Goal: Task Accomplishment & Management: Complete application form

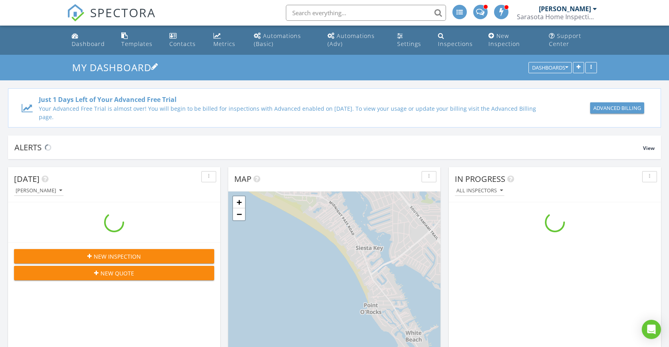
scroll to position [741, 681]
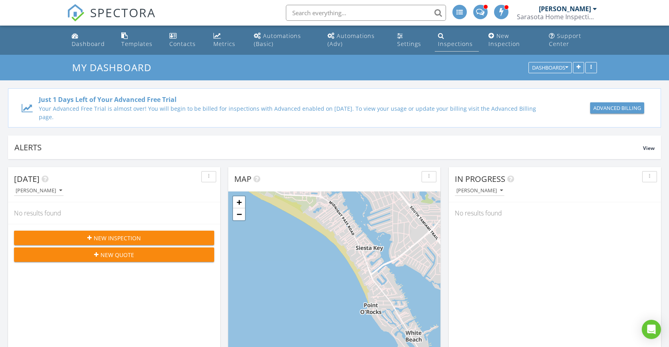
click at [463, 44] on div "Inspections" at bounding box center [455, 44] width 35 height 8
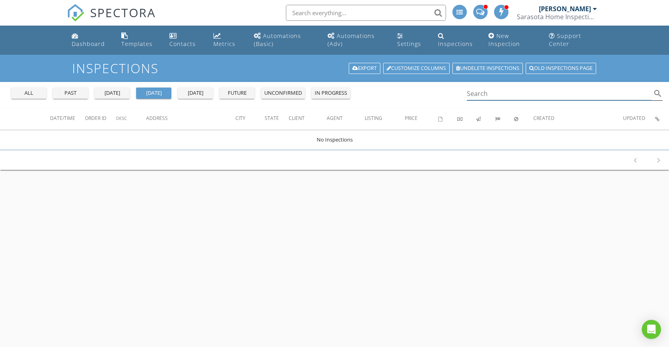
click at [488, 93] on input "Search" at bounding box center [559, 93] width 185 height 13
type input "[PERSON_NAME]"
click at [30, 96] on div "all" at bounding box center [28, 93] width 29 height 8
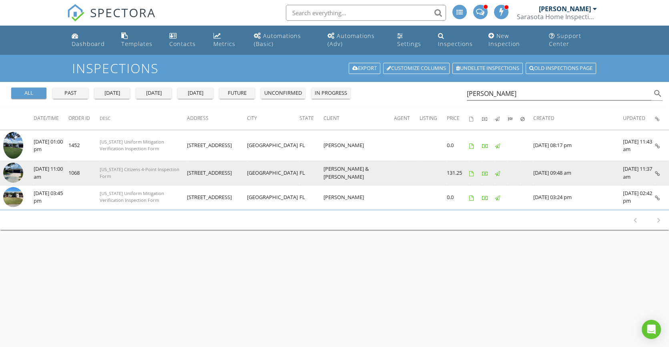
click at [19, 172] on img at bounding box center [13, 173] width 20 height 20
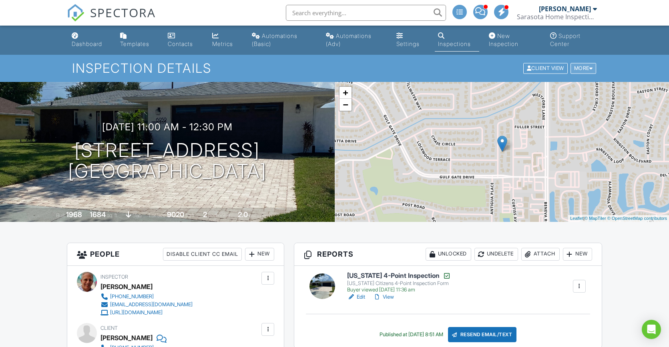
click at [583, 66] on div "More" at bounding box center [583, 68] width 26 height 11
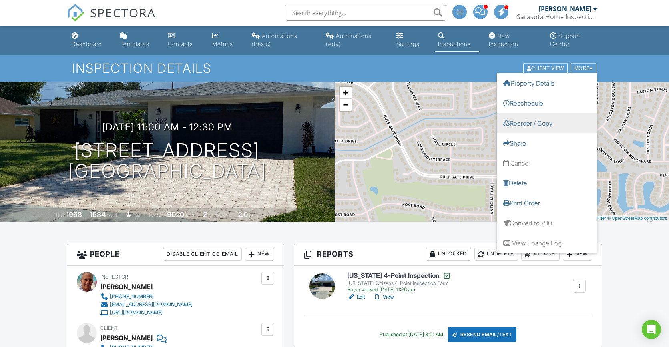
click at [542, 127] on link "Reorder / Copy" at bounding box center [547, 123] width 100 height 20
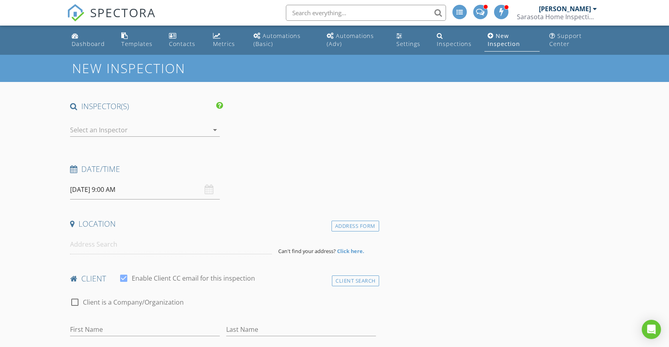
type input "[PERSON_NAME]"
type input "Wilson"
type input "bwilsonjr@gmail.com"
type input "schneil34@yahoo.com"
type input "513-341-1408"
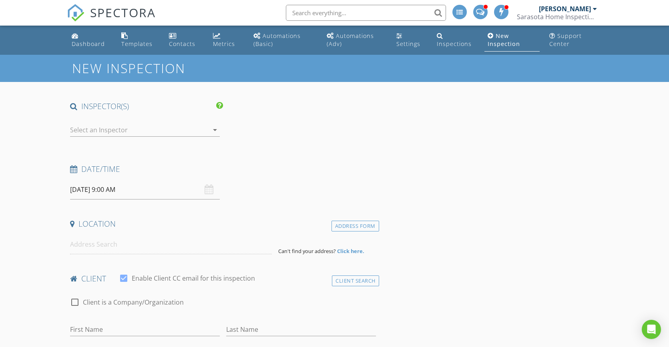
type input "6959 Antigua Pl"
type input "Sarasota"
type input "FL"
type input "34231"
type textarea "Single Family Wind Mitigation Sarasota County ID: 0102160025"
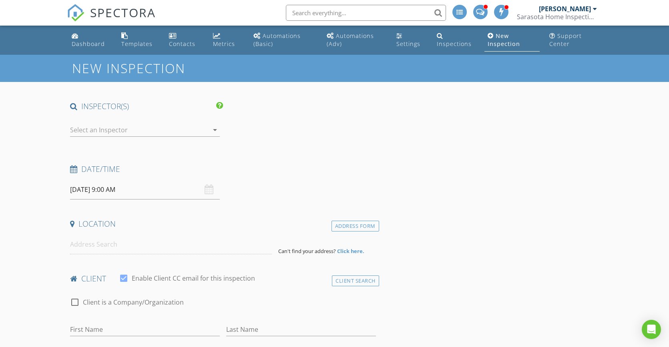
type textarea "Friends and Family Discount"
checkbox input "false"
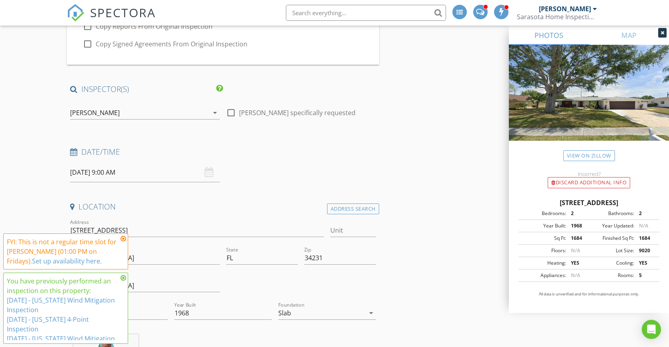
scroll to position [175, 0]
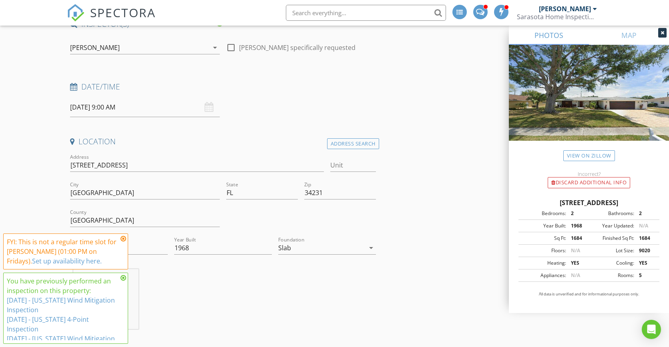
click at [166, 102] on input "08/29/2025 9:00 AM" at bounding box center [145, 108] width 150 height 20
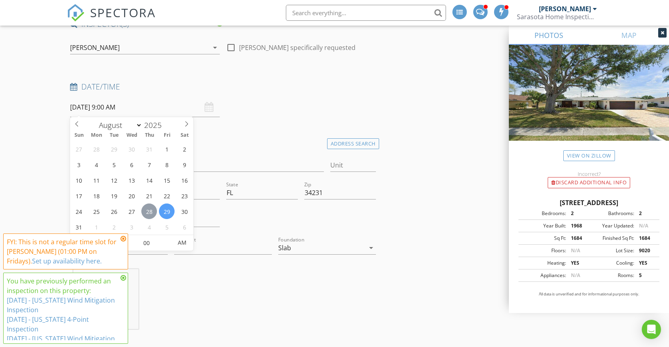
type input "08/28/2025 9:00 AM"
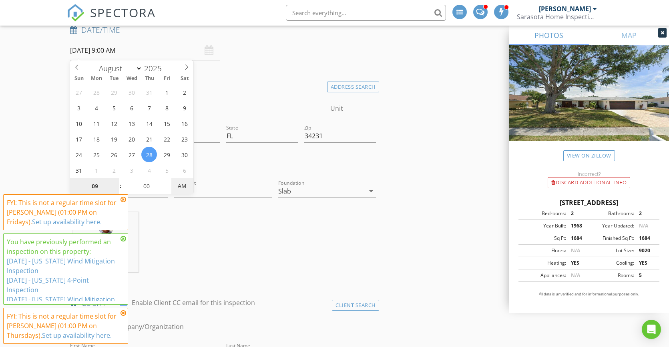
scroll to position [286, 0]
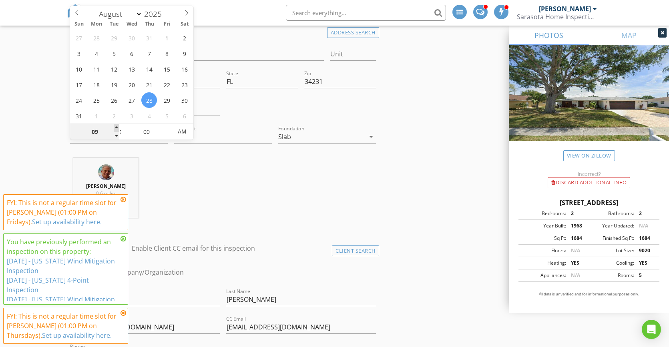
type input "10"
type input "08/28/2025 10:00 AM"
click at [117, 127] on span at bounding box center [117, 128] width 6 height 8
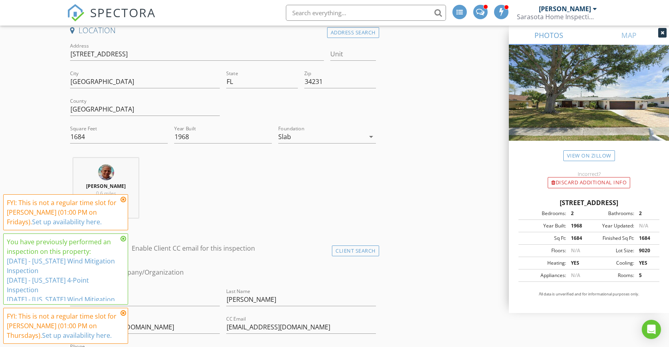
click at [274, 108] on div at bounding box center [301, 110] width 156 height 28
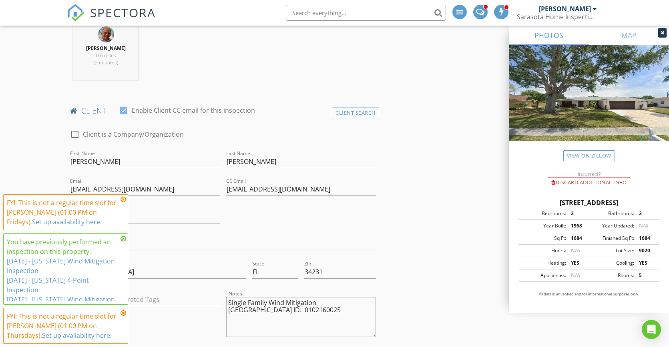
scroll to position [488, 0]
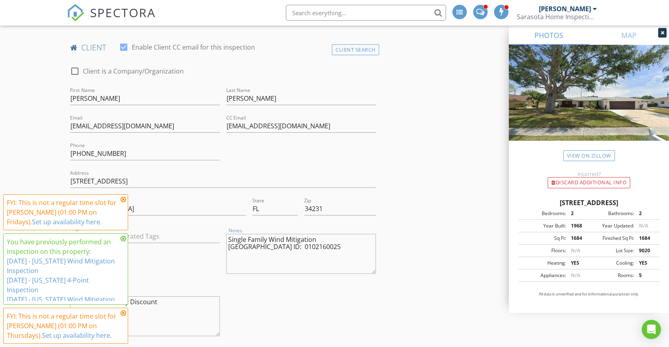
drag, startPoint x: 315, startPoint y: 238, endPoint x: 270, endPoint y: 239, distance: 45.2
click at [270, 239] on textarea "Single Family Wind Mitigation Sarasota County ID: 0102160025" at bounding box center [301, 254] width 150 height 40
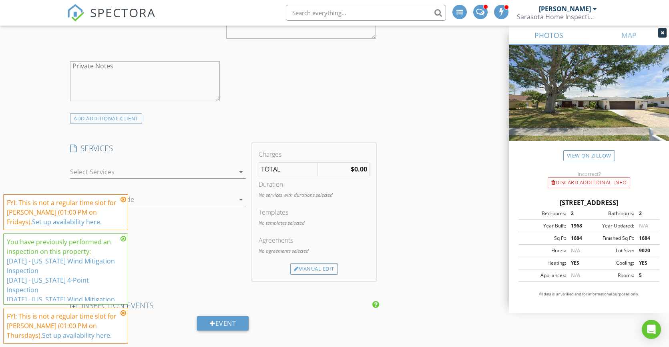
scroll to position [1104, 0]
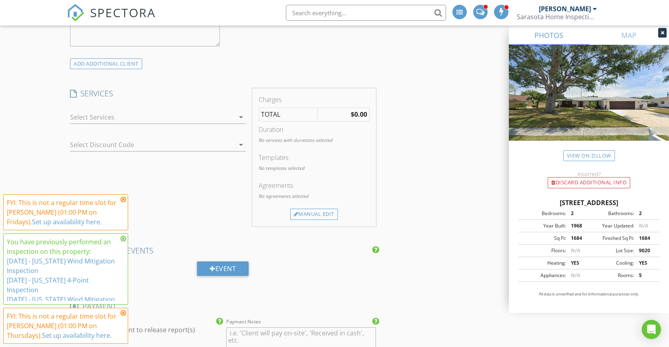
type textarea "Single Family 4 Point Inspection Sarasota County ID: 0102160025"
click at [167, 108] on div "check_box_outline_blank Florida Full Home Inspection Full Standard Home Inspect…" at bounding box center [158, 119] width 176 height 26
click at [174, 116] on div at bounding box center [152, 117] width 164 height 13
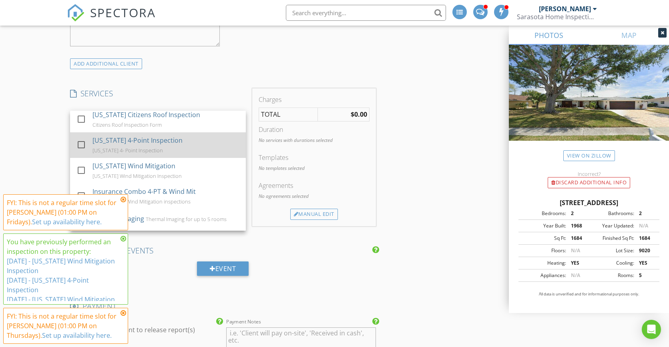
scroll to position [31, 0]
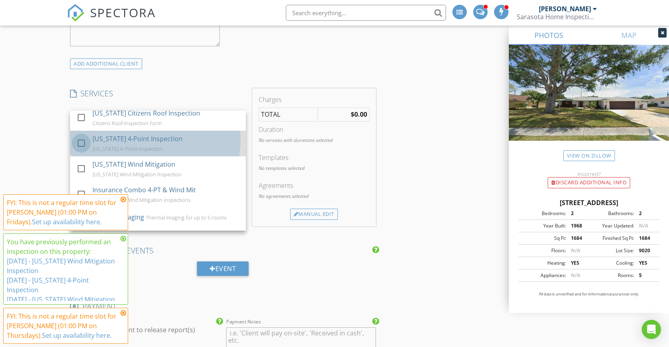
click at [80, 137] on div at bounding box center [81, 143] width 14 height 14
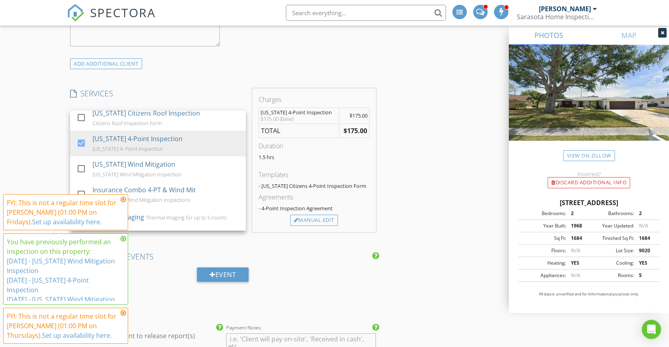
click at [444, 116] on div "Reorder / Copy check_box_outline_blank Copy Reports From Original Inspection ch…" at bounding box center [334, 3] width 535 height 2031
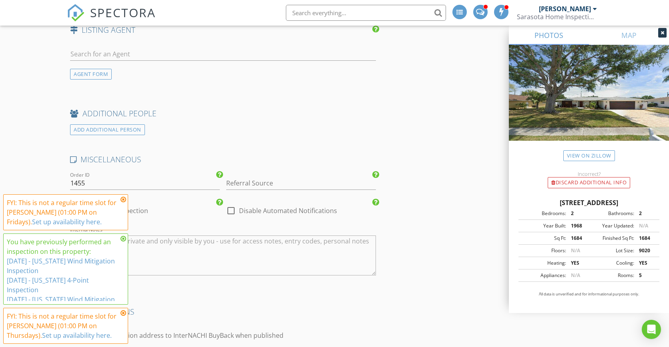
scroll to position [1618, 0]
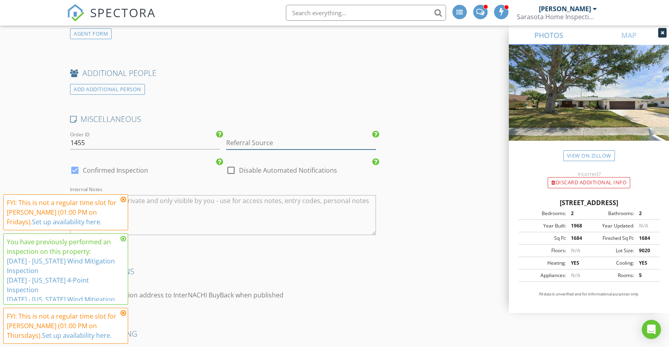
click at [316, 137] on input "Referral Source" at bounding box center [301, 142] width 150 height 13
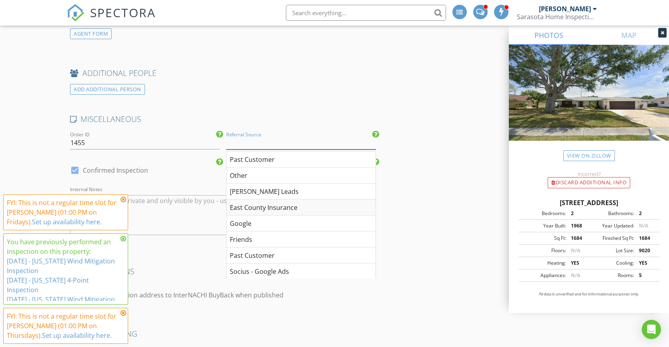
scroll to position [61, 0]
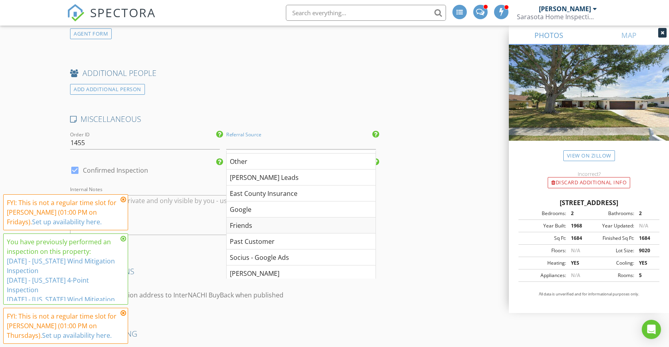
click at [299, 222] on div "Friends" at bounding box center [300, 226] width 149 height 16
type input "Friends"
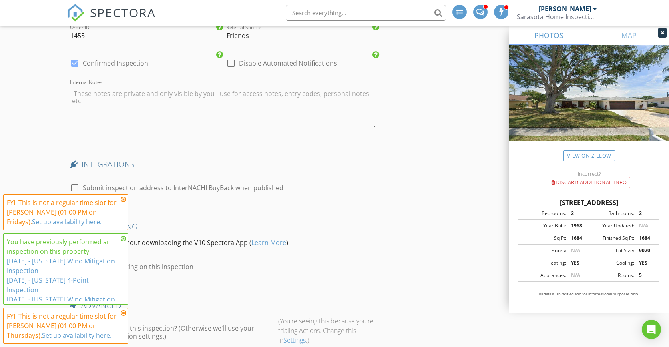
scroll to position [1787, 0]
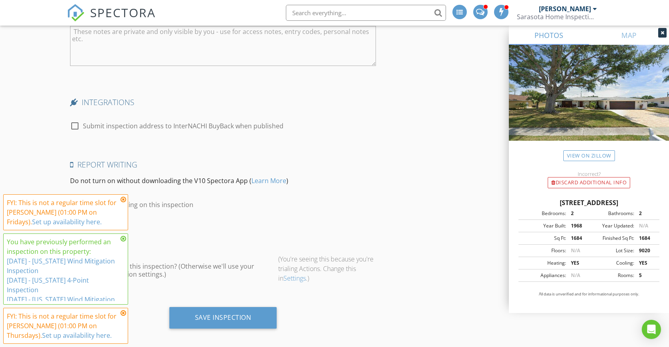
click at [124, 199] on icon at bounding box center [123, 199] width 6 height 6
click at [123, 239] on icon at bounding box center [123, 239] width 6 height 6
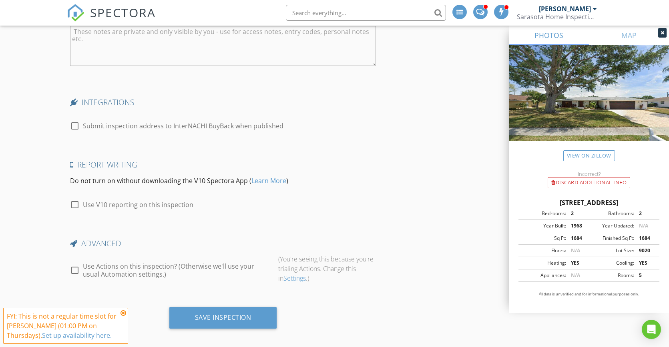
click at [123, 312] on icon at bounding box center [123, 313] width 6 height 6
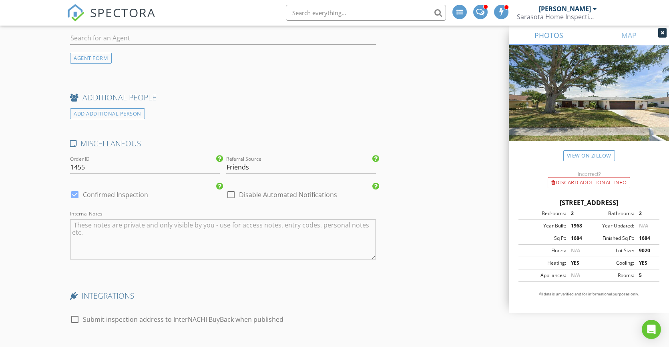
scroll to position [1789, 0]
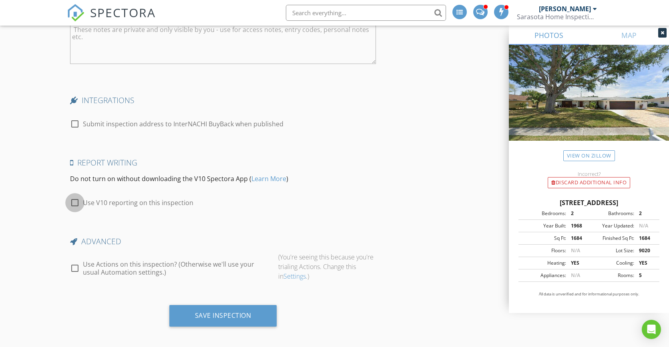
click at [75, 197] on div at bounding box center [75, 203] width 14 height 14
checkbox input "true"
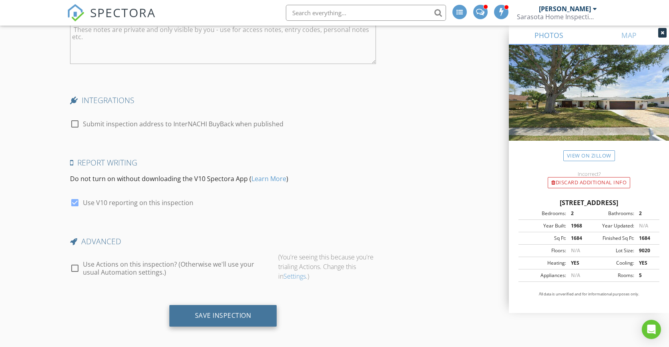
click at [234, 313] on div "Save Inspection" at bounding box center [223, 316] width 56 height 8
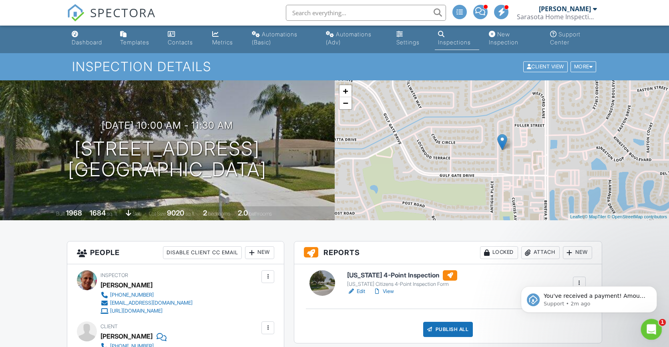
click at [651, 326] on icon "Open Intercom Messenger" at bounding box center [649, 328] width 13 height 13
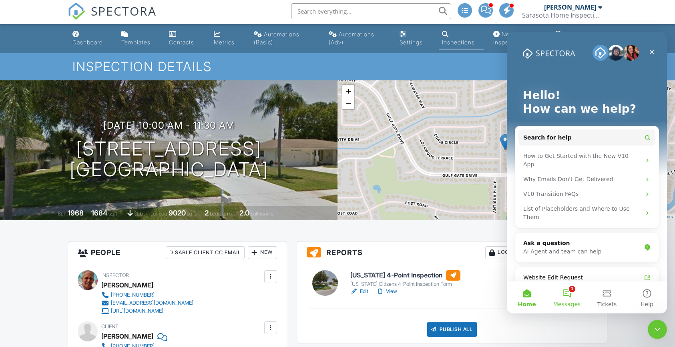
click at [569, 298] on button "1 Messages" at bounding box center [567, 298] width 40 height 32
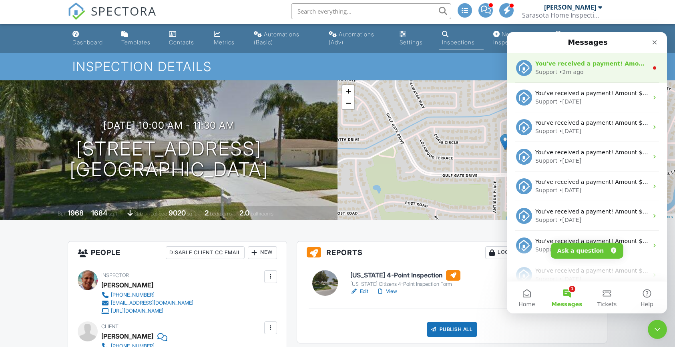
click at [559, 69] on div "• 2m ago" at bounding box center [571, 72] width 24 height 8
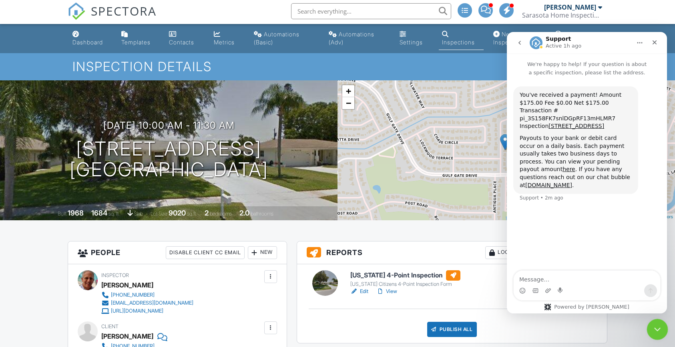
click at [655, 327] on icon "Close Intercom Messenger" at bounding box center [656, 329] width 10 height 10
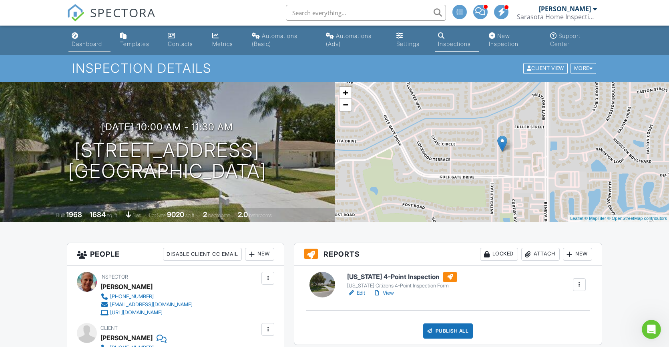
click at [80, 45] on div "Dashboard" at bounding box center [87, 43] width 30 height 7
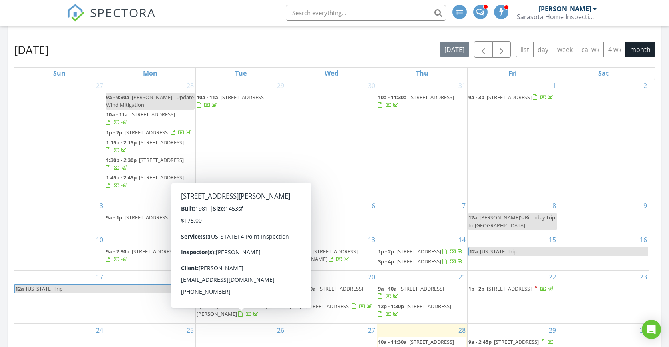
scroll to position [361, 0]
